Goal: Complete application form

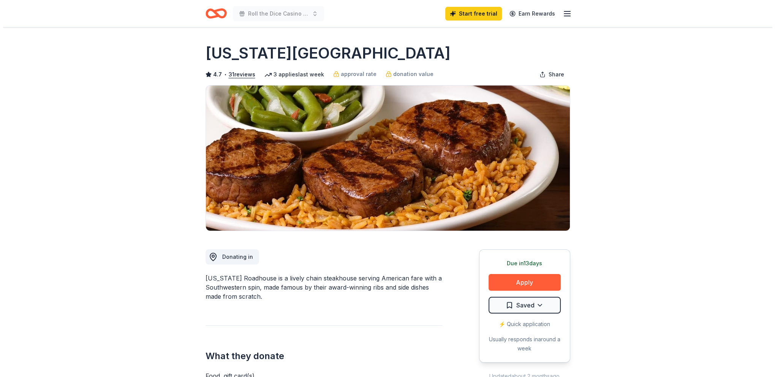
scroll to position [76, 0]
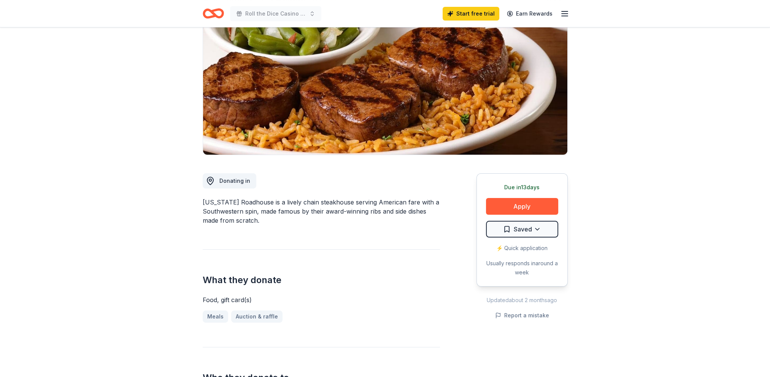
drag, startPoint x: 504, startPoint y: 203, endPoint x: 477, endPoint y: 219, distance: 30.7
click at [504, 203] on button "Apply" at bounding box center [522, 206] width 72 height 17
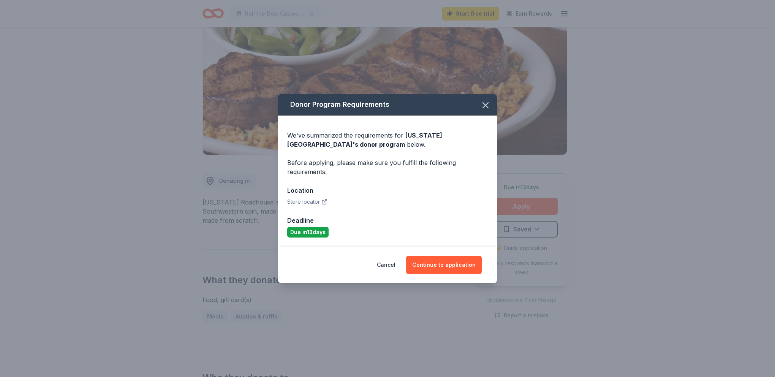
click at [324, 203] on icon "button" at bounding box center [325, 202] width 6 height 6
click at [464, 265] on button "Continue to application" at bounding box center [444, 265] width 76 height 18
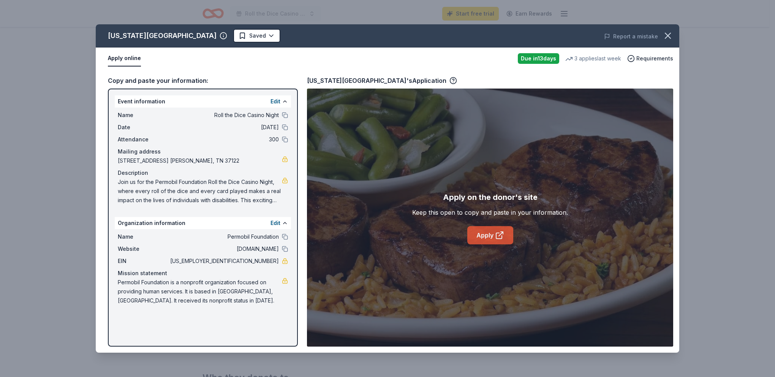
click at [487, 236] on link "Apply" at bounding box center [491, 235] width 46 height 18
click at [498, 239] on icon at bounding box center [499, 236] width 6 height 6
